Goal: Task Accomplishment & Management: Complete application form

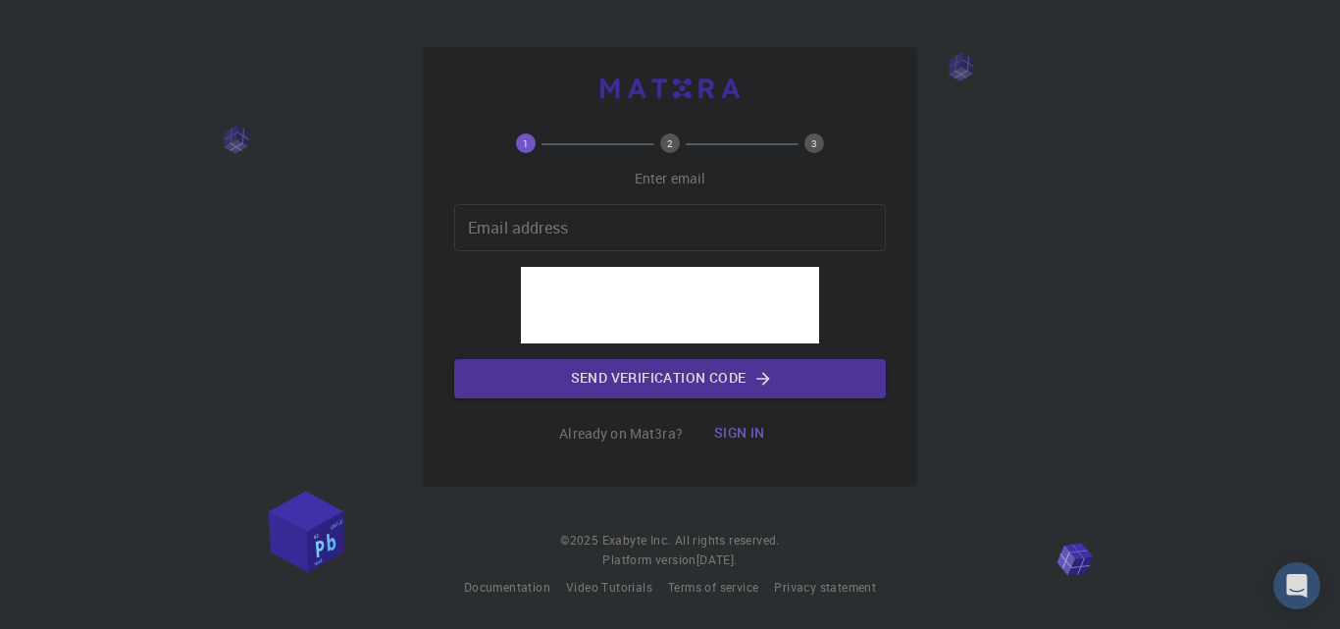
click at [498, 229] on div "Email address Email address" at bounding box center [670, 227] width 432 height 47
type input "[EMAIL_ADDRESS][DOMAIN_NAME]"
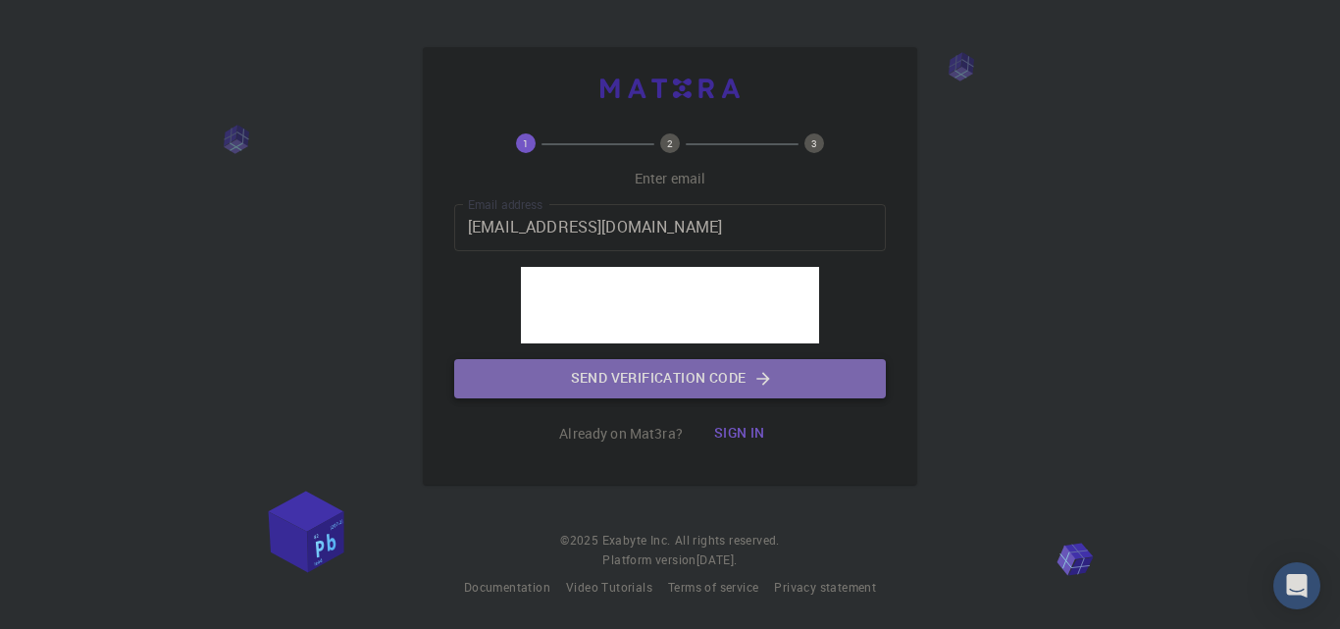
click at [702, 378] on button "Send verification code" at bounding box center [670, 378] width 432 height 39
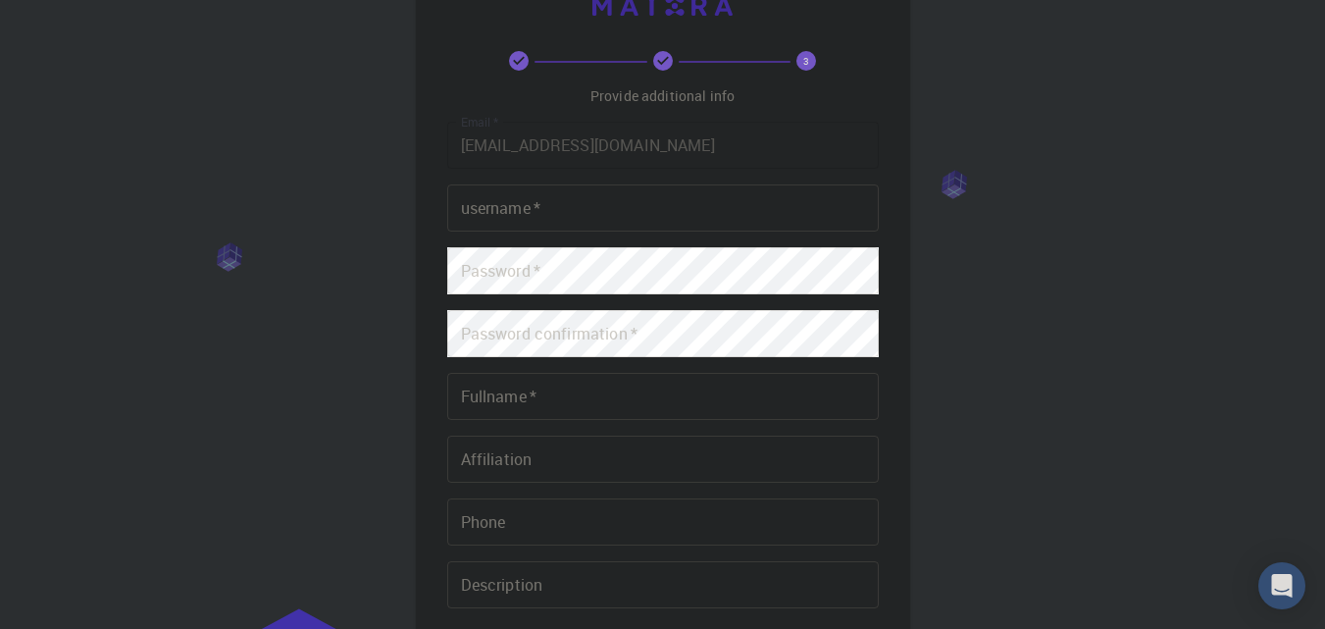
scroll to position [294, 0]
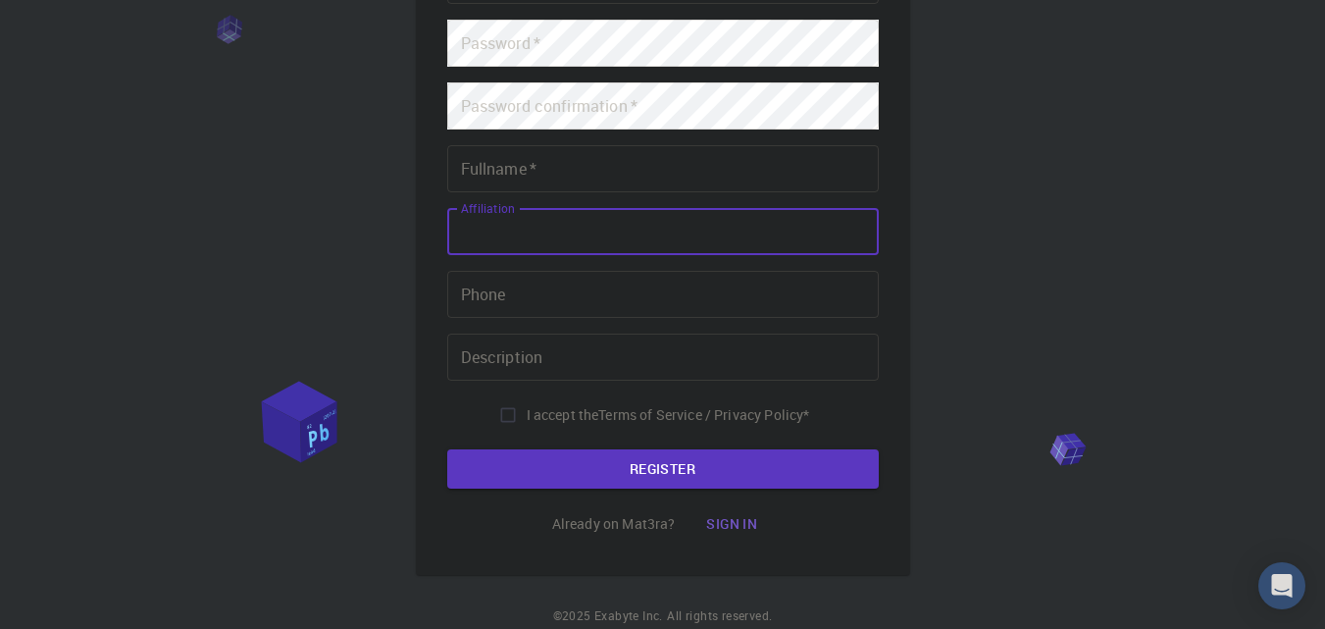
click at [631, 209] on input "Affiliation" at bounding box center [663, 231] width 432 height 47
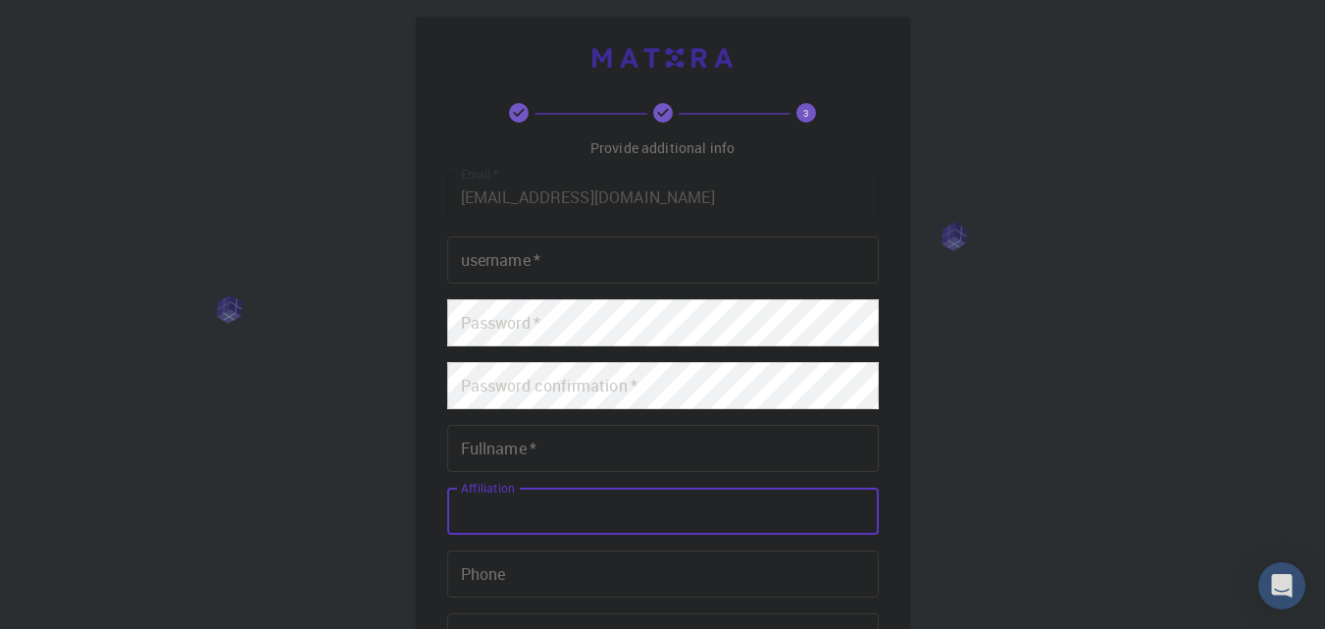
scroll to position [0, 0]
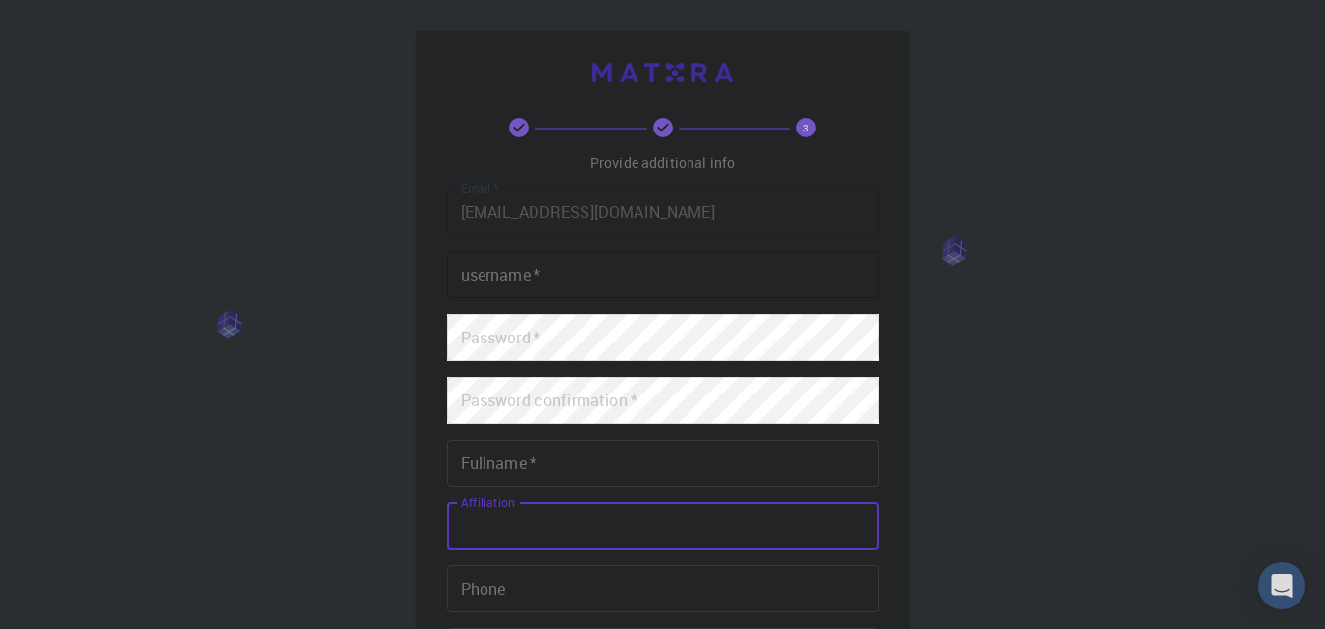
click at [627, 281] on input "username   *" at bounding box center [663, 274] width 432 height 47
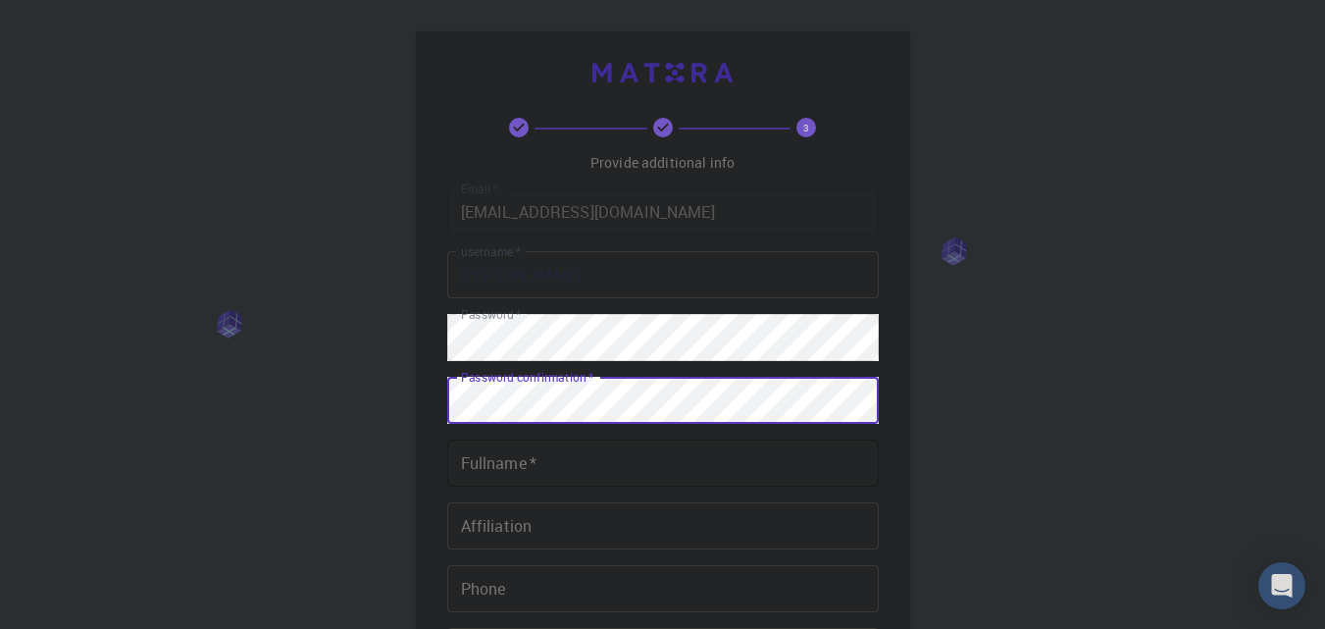
click at [553, 454] on input "Fullname   *" at bounding box center [663, 463] width 432 height 47
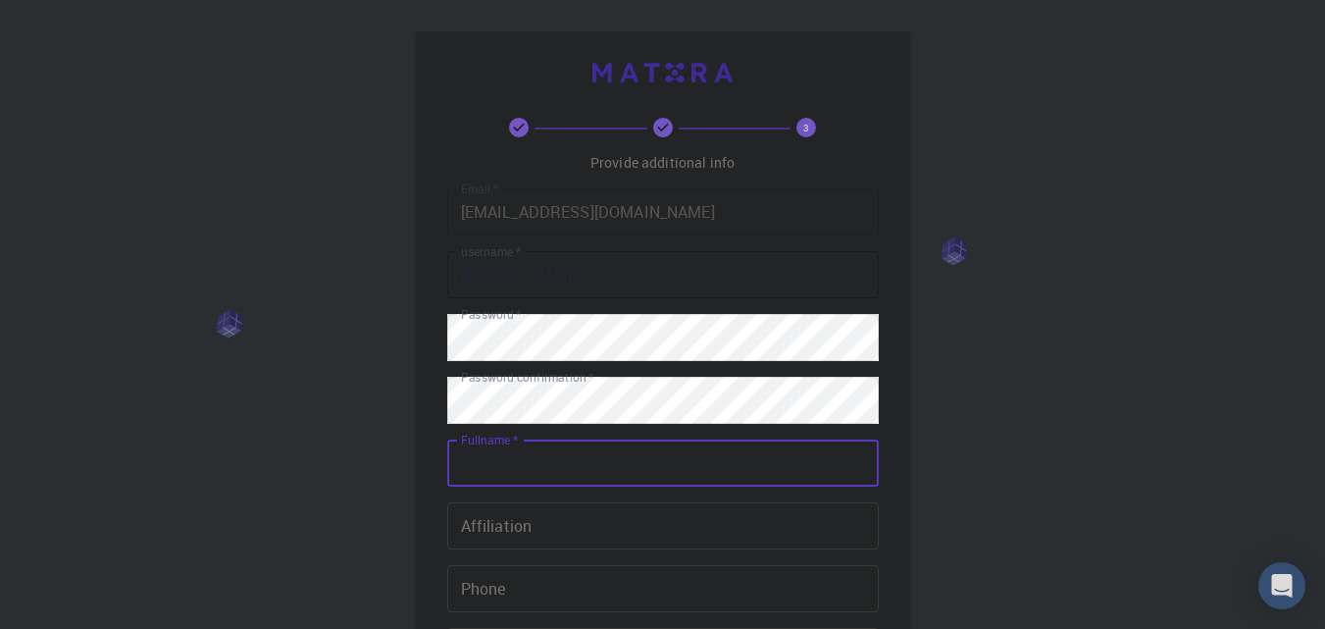
click at [608, 285] on input "[PERSON_NAME]" at bounding box center [663, 274] width 432 height 47
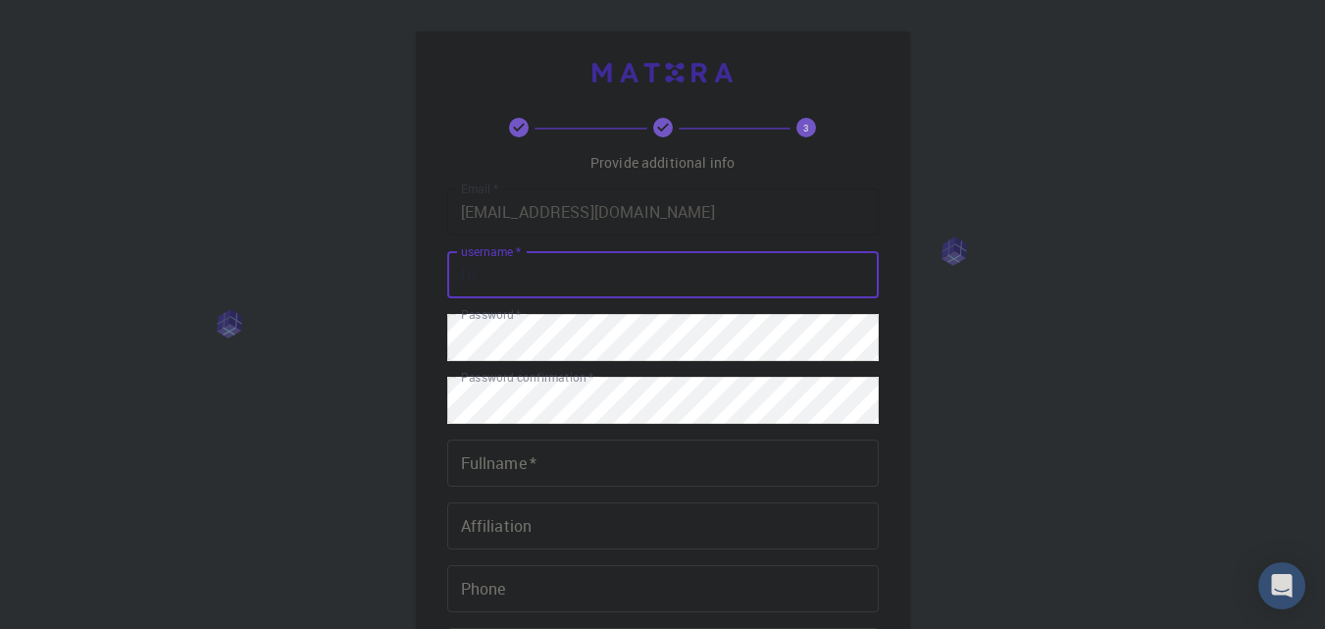
type input "D"
type input "Electric_Code"
click at [559, 463] on input "Fullname   *" at bounding box center [663, 463] width 432 height 47
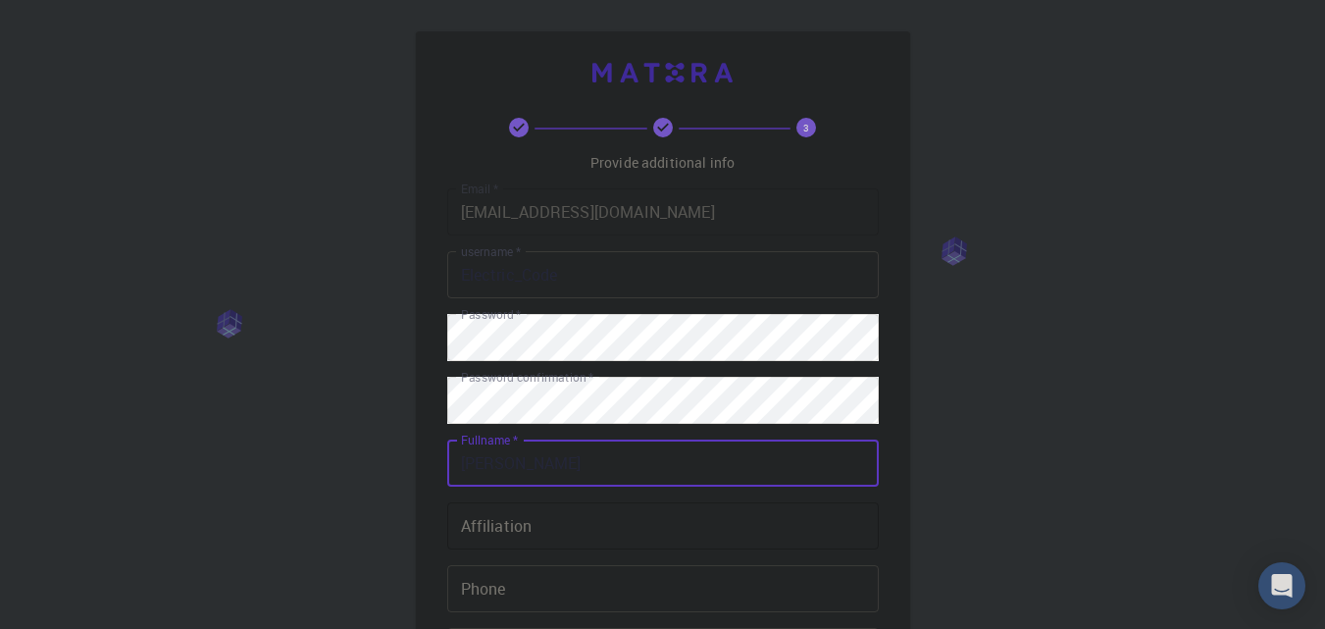
type input "[PERSON_NAME]"
click at [521, 527] on input "Affiliation" at bounding box center [663, 525] width 432 height 47
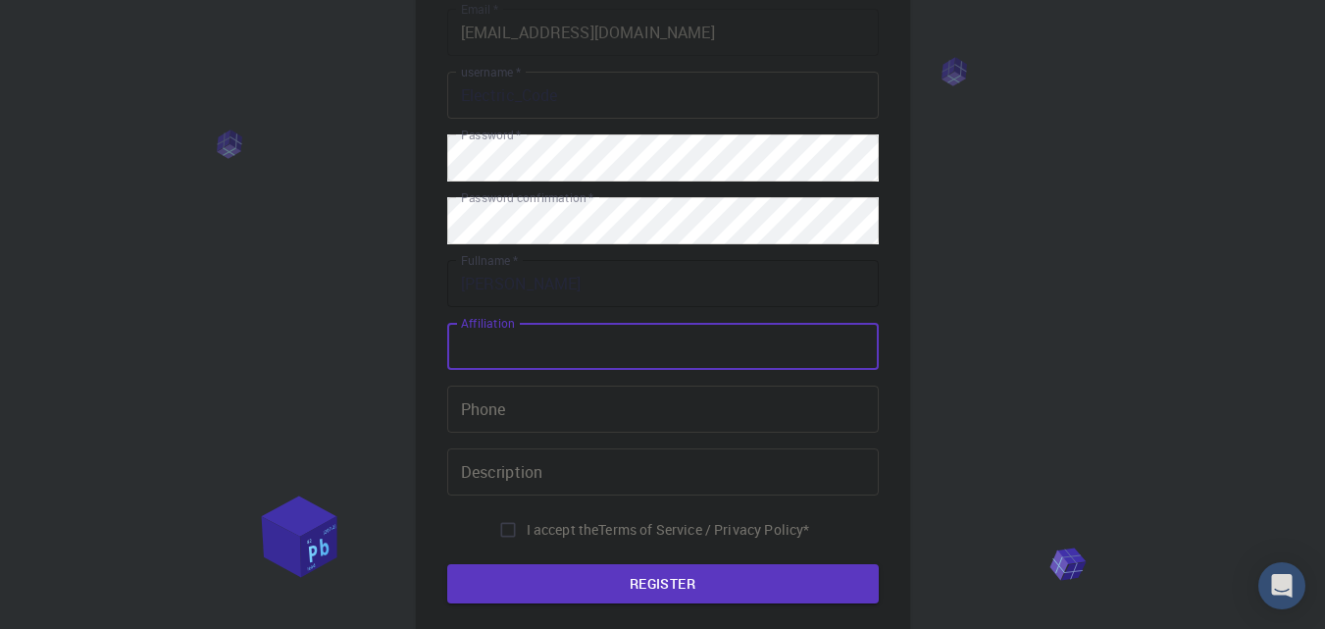
scroll to position [196, 0]
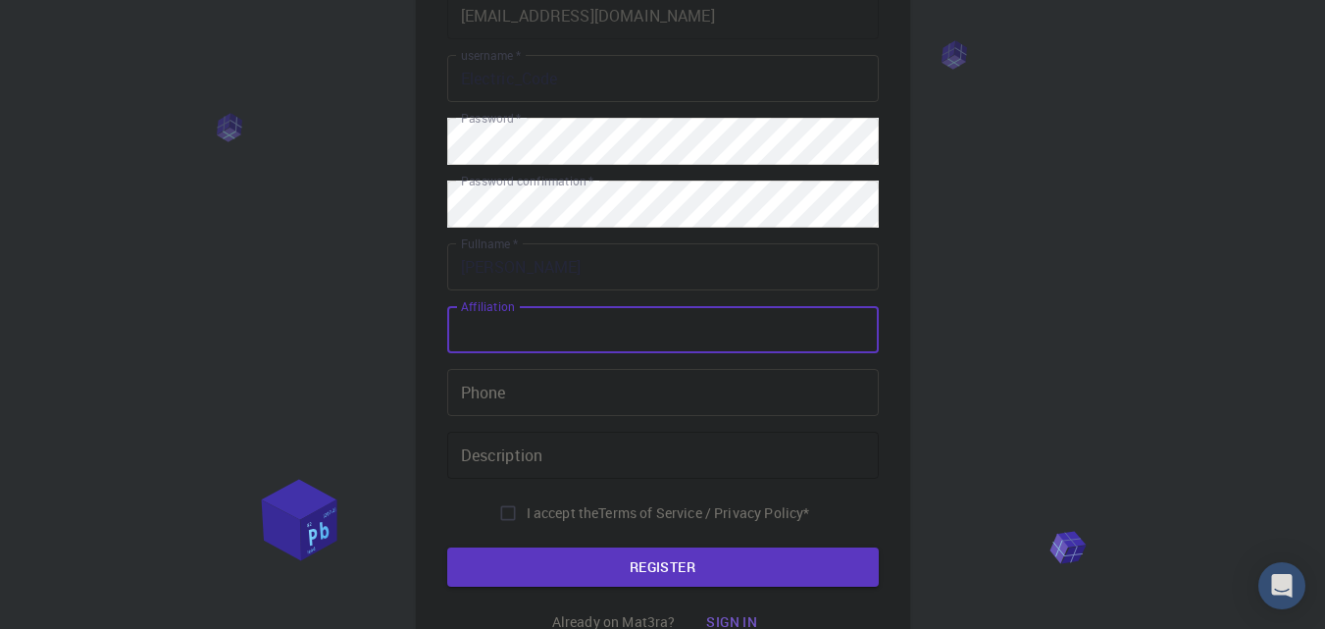
click at [574, 458] on input "Description" at bounding box center [663, 455] width 432 height 47
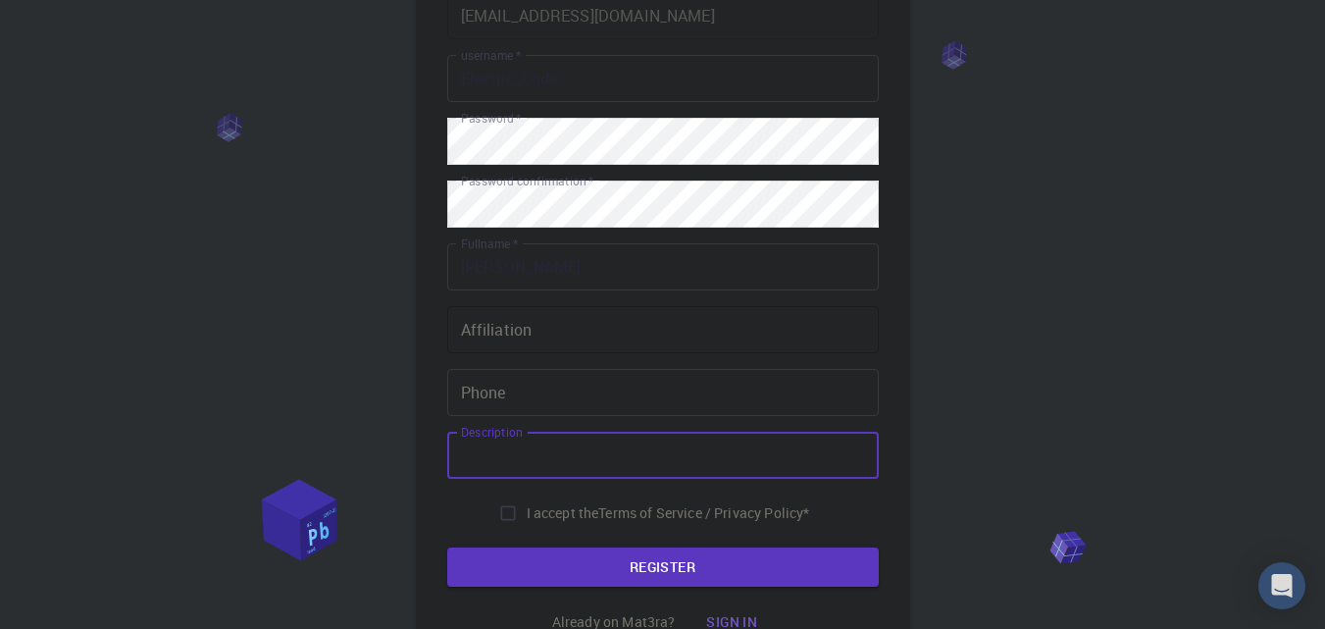
click at [626, 343] on input "Affiliation" at bounding box center [663, 329] width 432 height 47
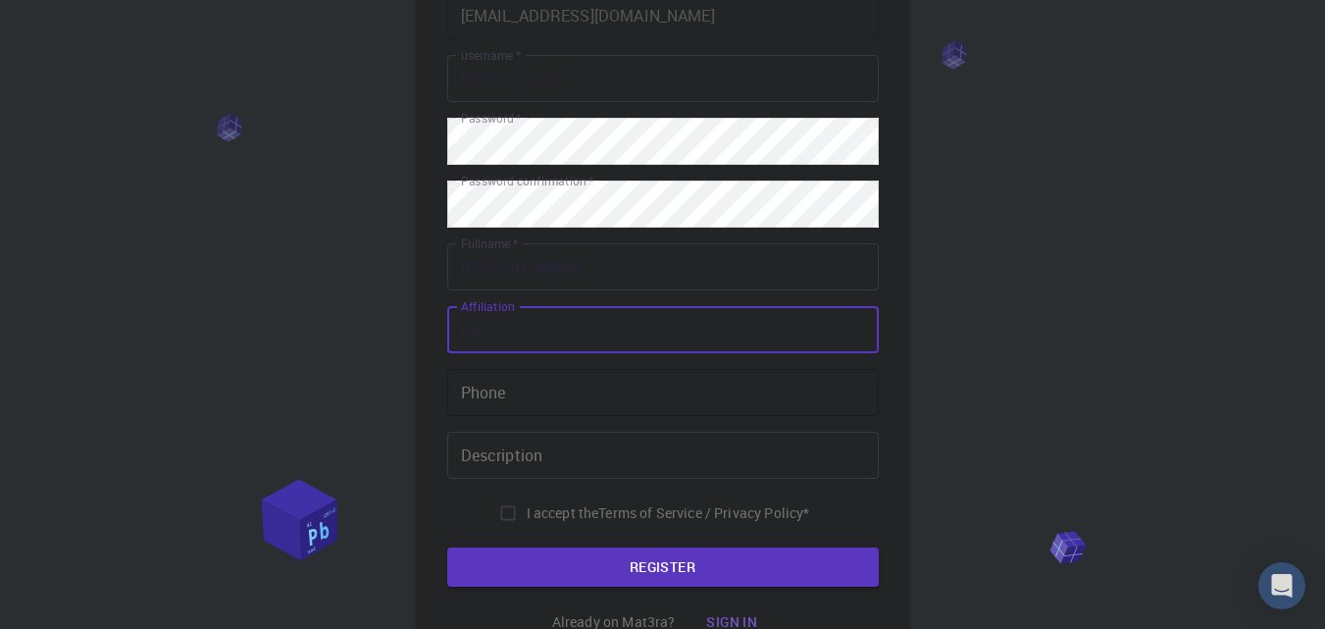
type input "KGEC"
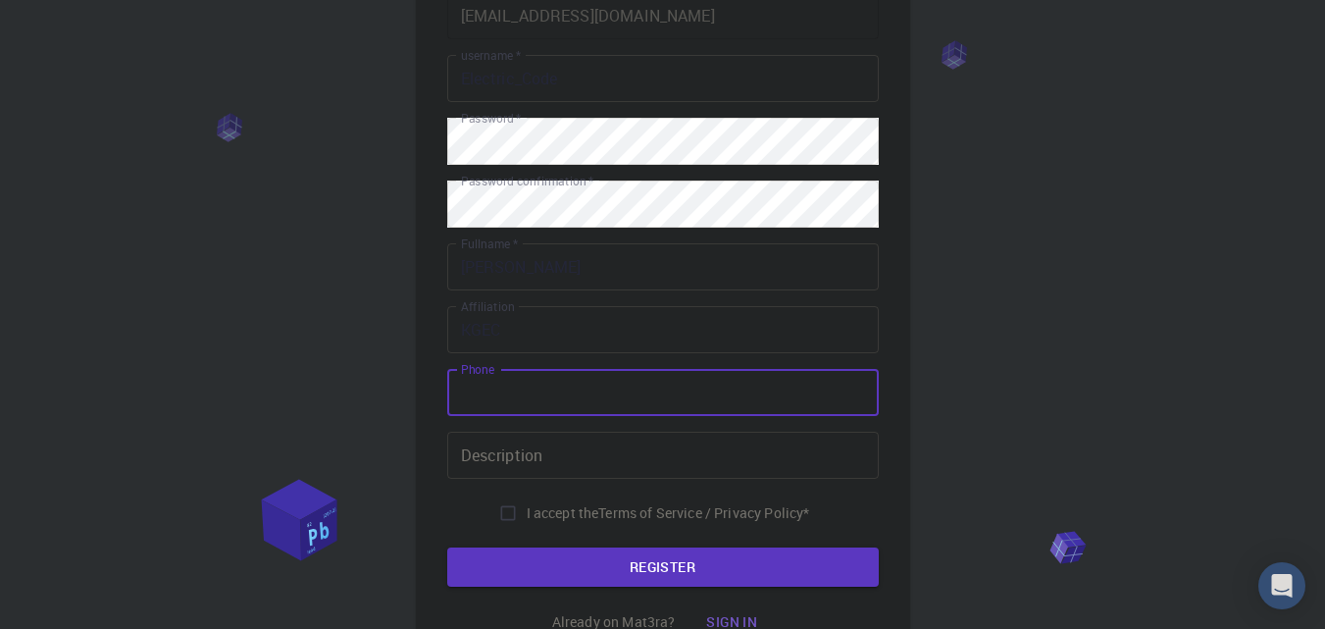
click at [589, 391] on input "Phone" at bounding box center [663, 392] width 432 height 47
type input "9775014911"
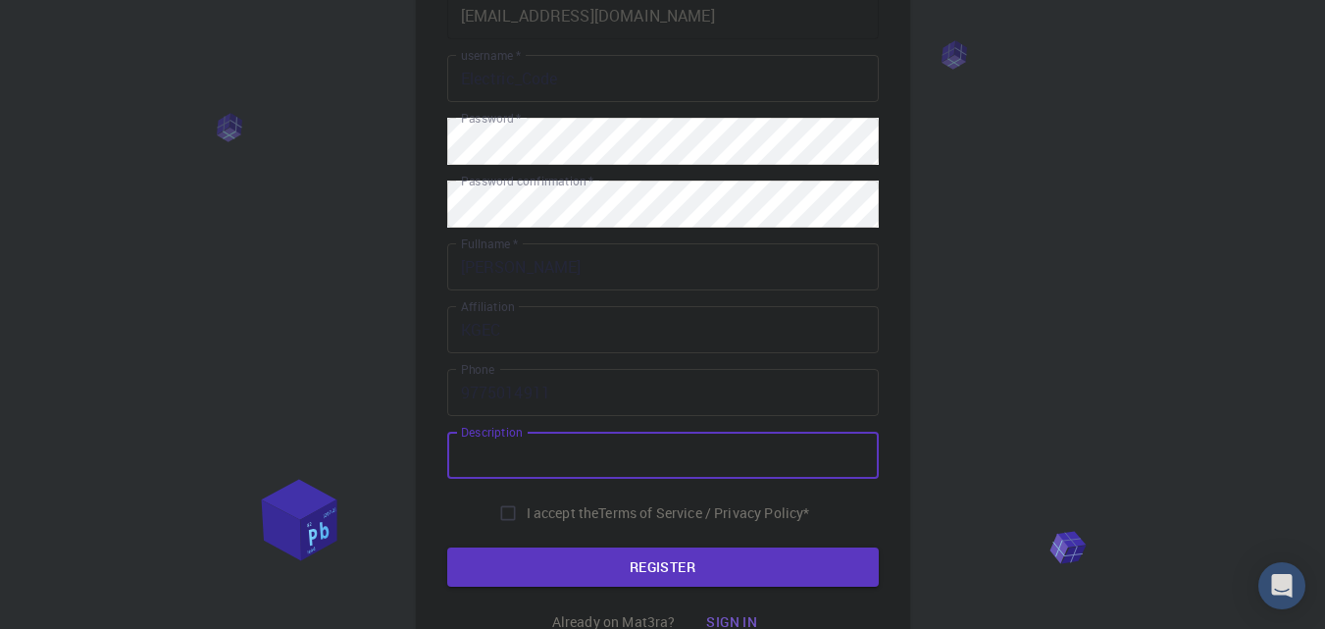
click at [701, 454] on input "Description" at bounding box center [663, 455] width 432 height 47
type input "A student"
click at [665, 558] on button "REGISTER" at bounding box center [663, 566] width 432 height 39
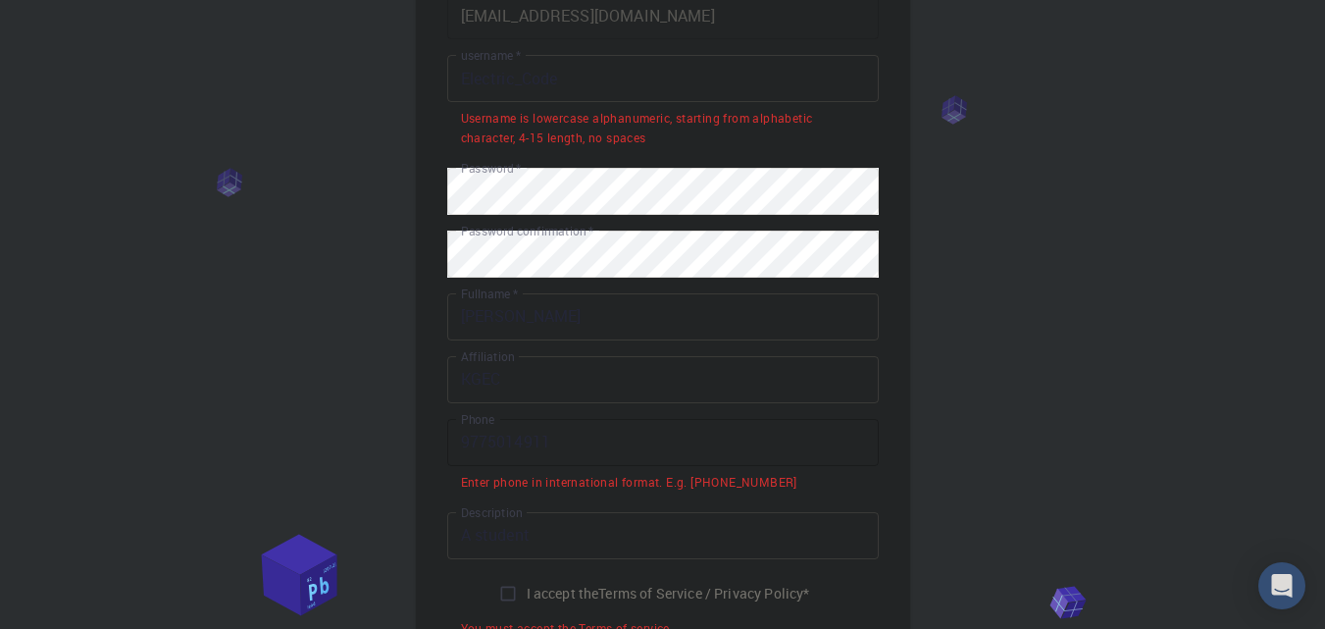
click at [659, 436] on input "9775014911" at bounding box center [663, 442] width 432 height 47
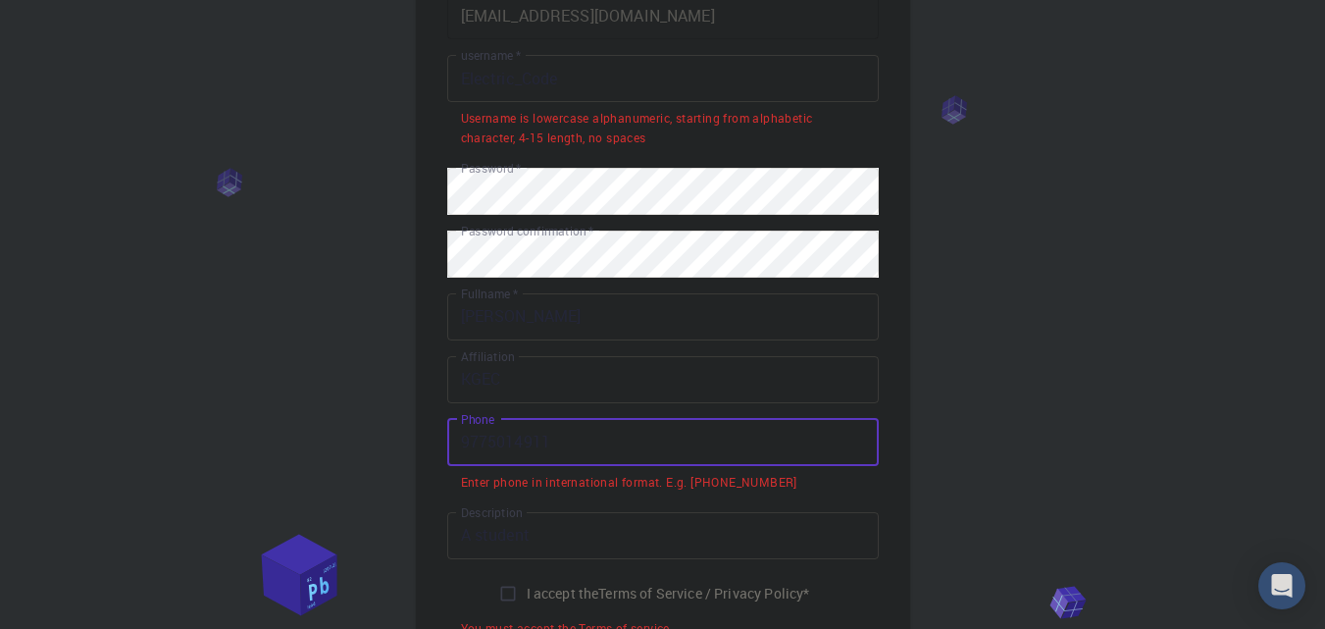
click at [453, 442] on input "9775014911" at bounding box center [663, 442] width 432 height 47
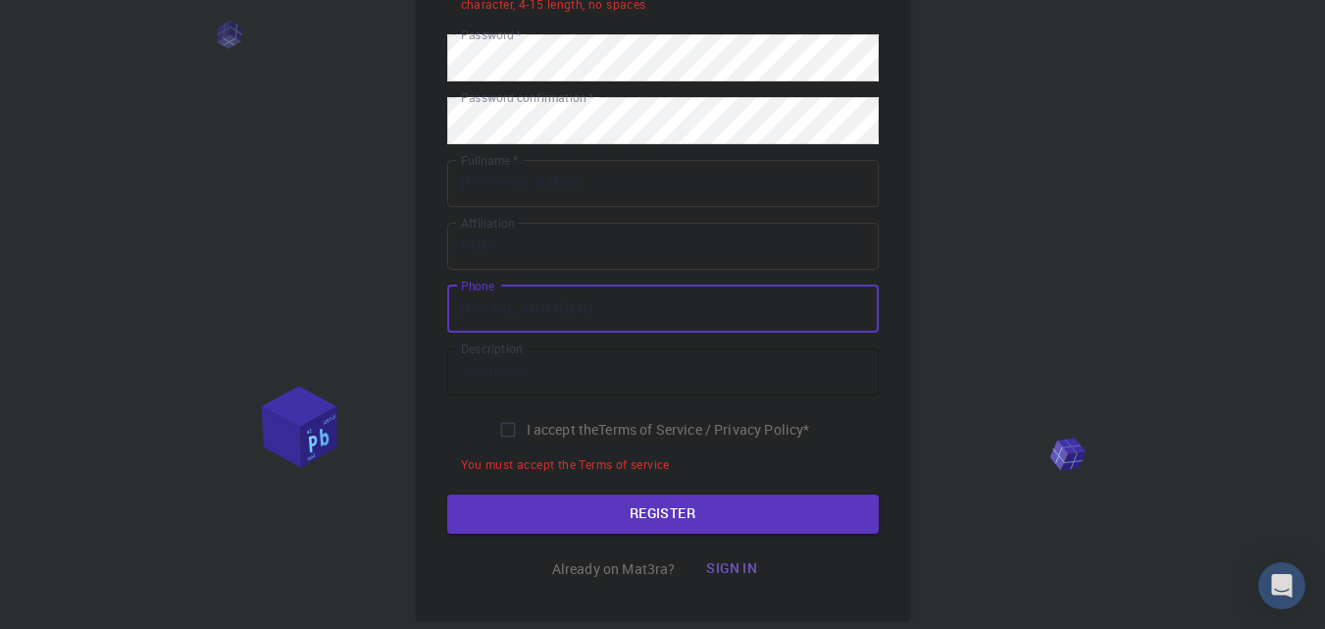
scroll to position [449, 0]
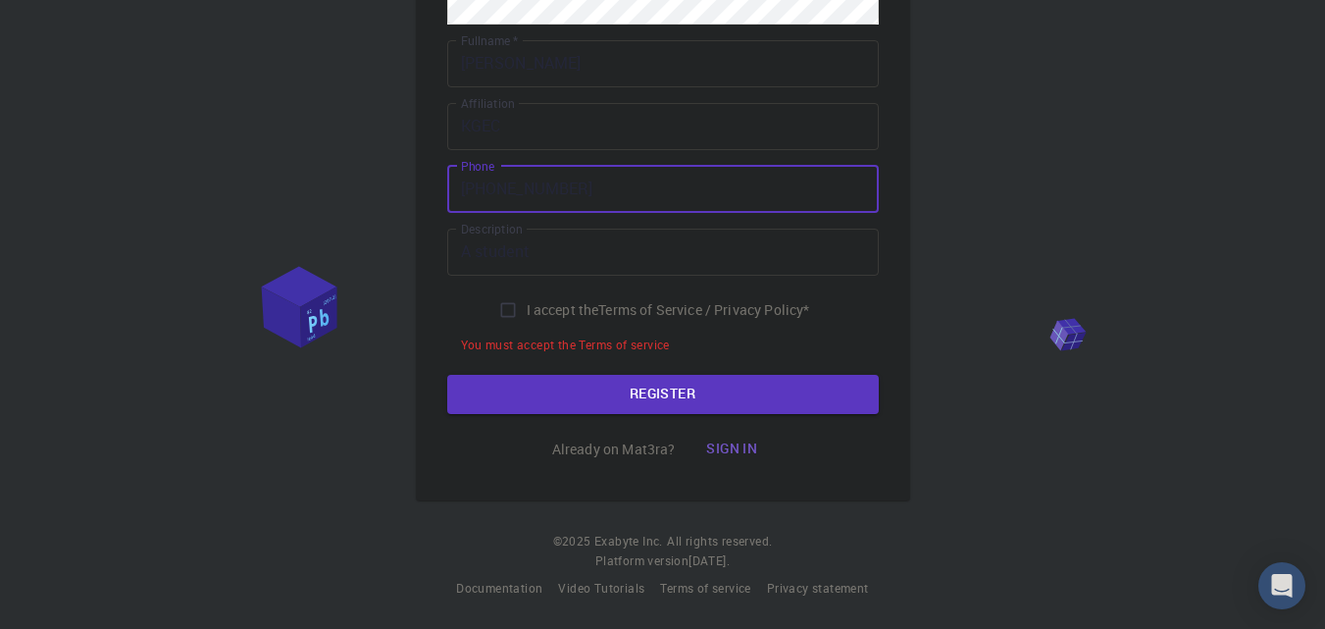
type input "[PHONE_NUMBER]"
click at [493, 316] on input "I accept the Terms of Service / Privacy Policy *" at bounding box center [508, 309] width 37 height 37
checkbox input "true"
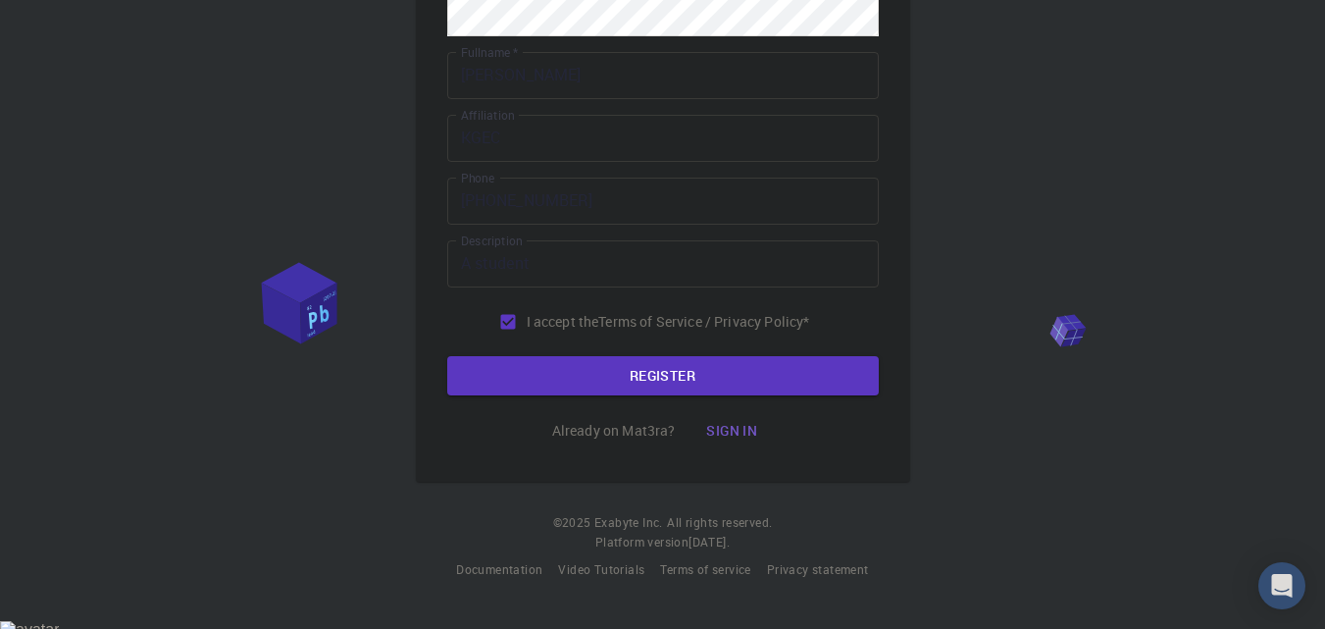
scroll to position [420, 0]
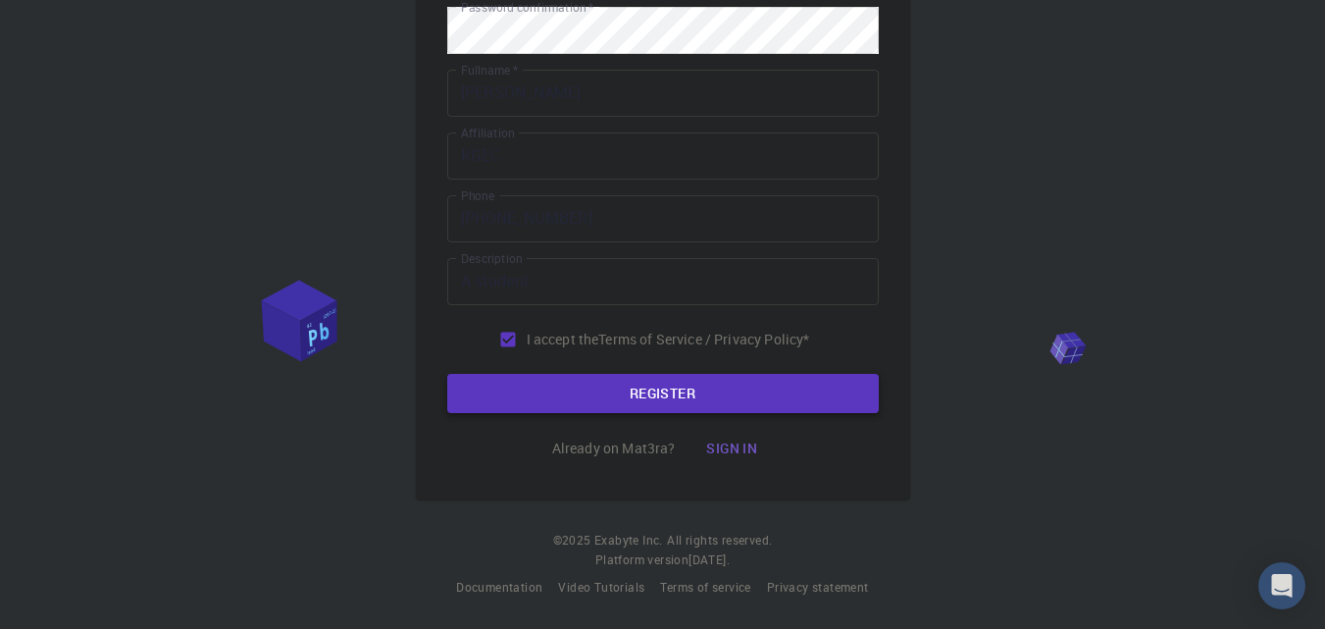
click at [538, 376] on button "REGISTER" at bounding box center [663, 393] width 432 height 39
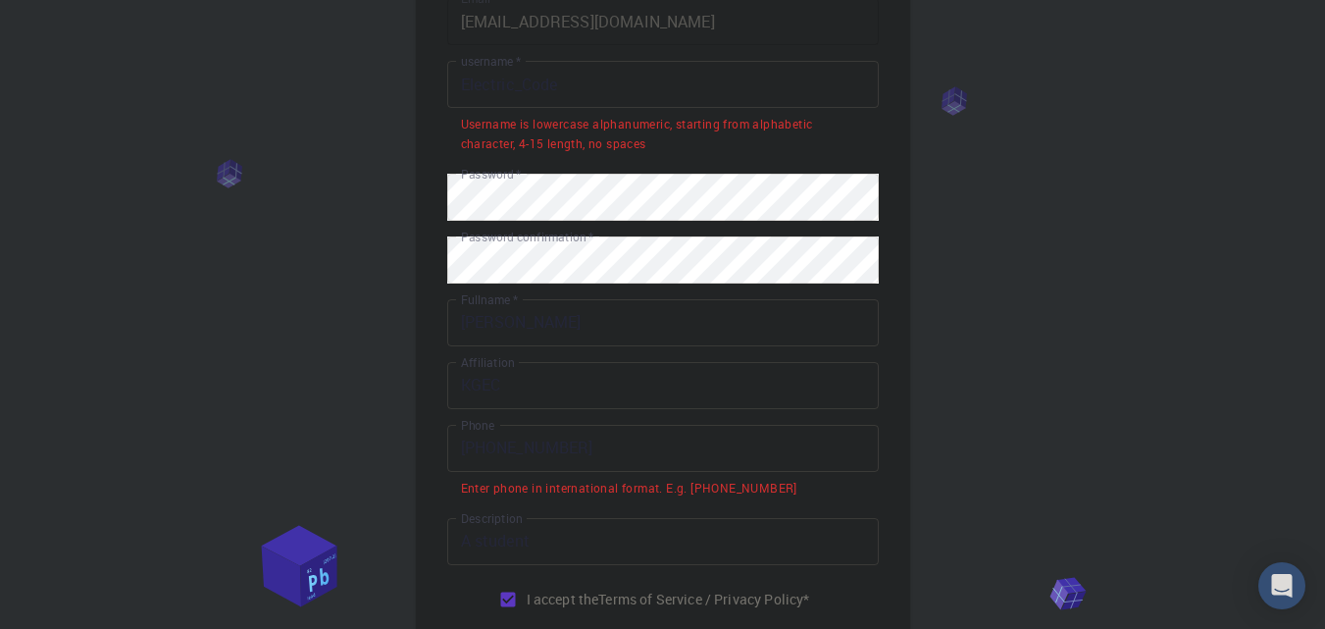
scroll to position [0, 0]
